Goal: Find specific page/section: Find specific page/section

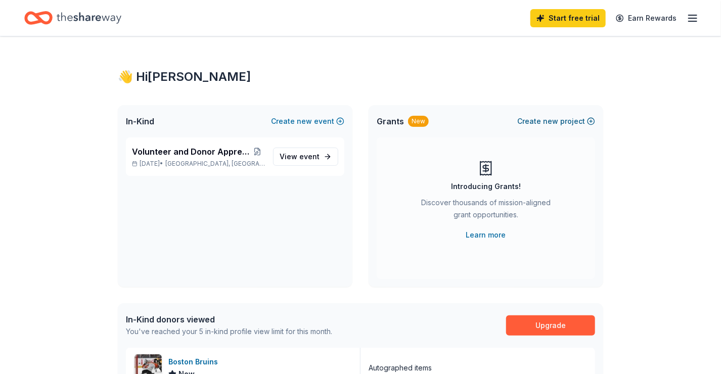
click at [591, 115] on button "Create new project" at bounding box center [557, 121] width 78 height 12
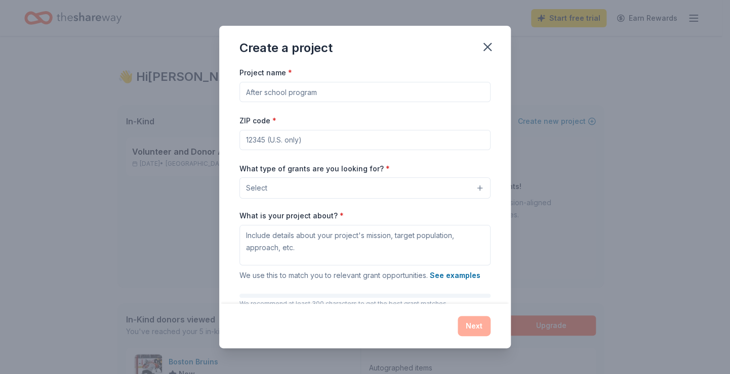
click at [494, 38] on div "Create a project" at bounding box center [364, 46] width 291 height 40
click at [488, 41] on icon "button" at bounding box center [487, 47] width 14 height 14
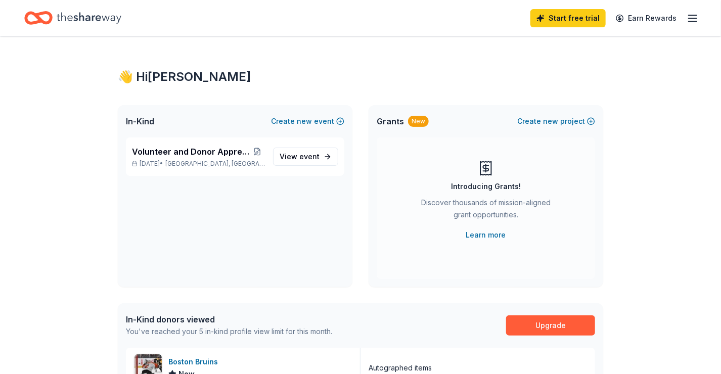
click at [697, 16] on icon "button" at bounding box center [693, 18] width 12 height 12
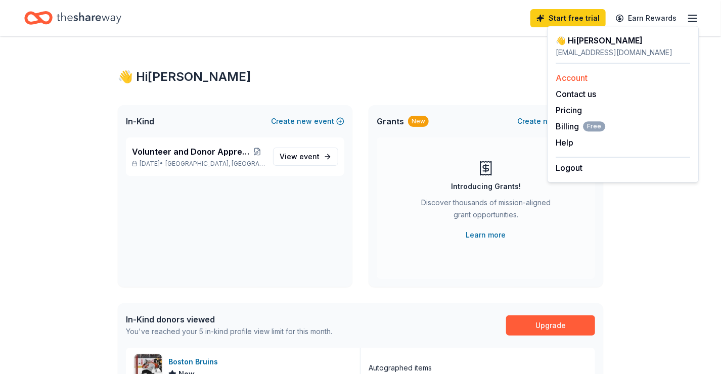
click at [593, 72] on div "Account" at bounding box center [623, 78] width 135 height 12
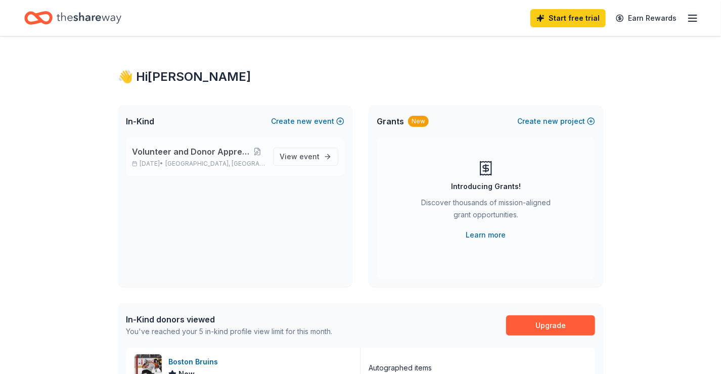
click at [205, 159] on div "Volunteer and Donor Appreciation Event [DATE] • [GEOGRAPHIC_DATA], [GEOGRAPHIC_…" at bounding box center [198, 157] width 133 height 22
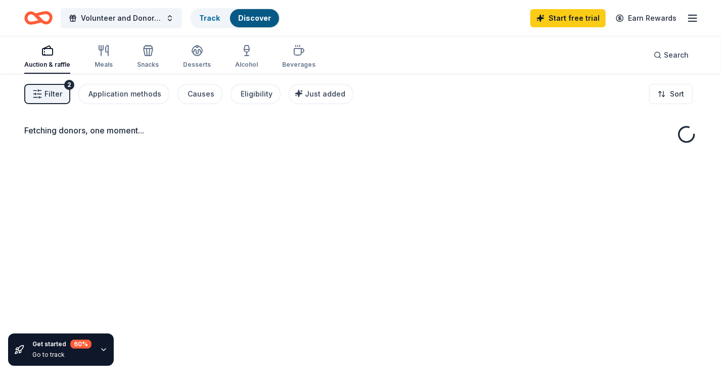
click at [319, 160] on div "Fetching donors, one moment..." at bounding box center [360, 261] width 721 height 374
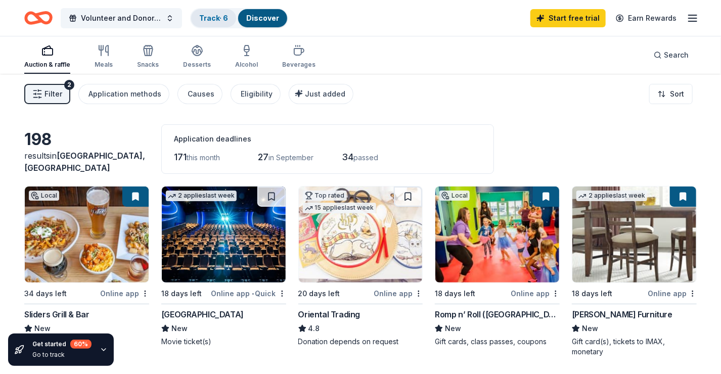
click at [209, 21] on link "Track · 6" at bounding box center [213, 18] width 29 height 9
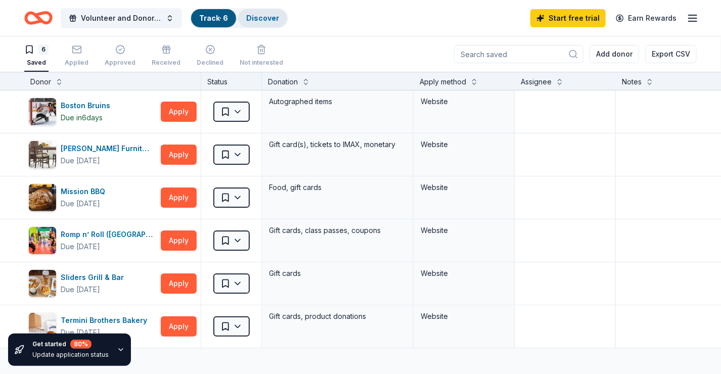
click at [263, 19] on link "Discover" at bounding box center [262, 18] width 33 height 9
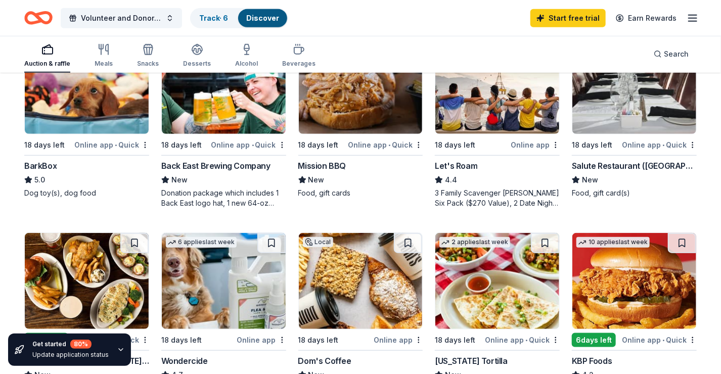
scroll to position [202, 0]
